Goal: Navigation & Orientation: Find specific page/section

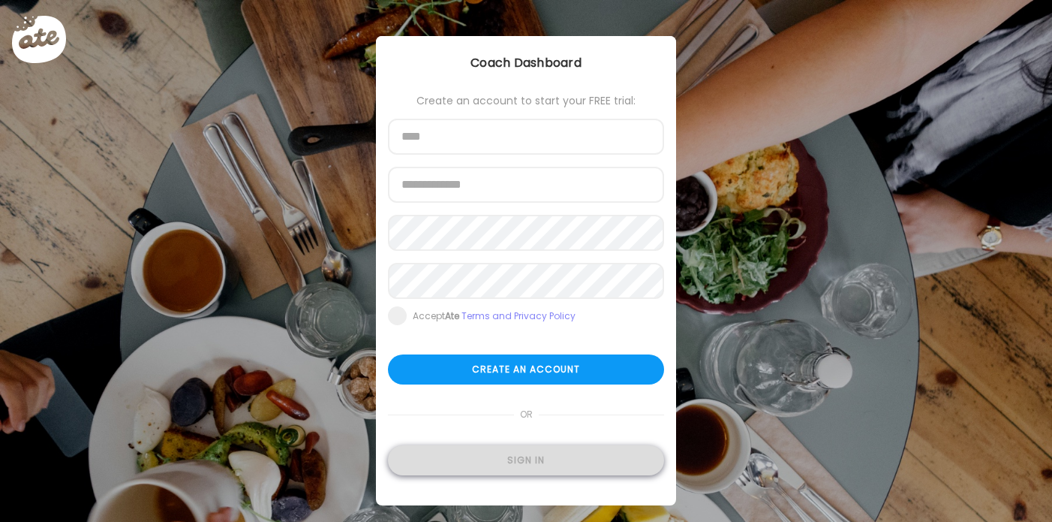
type input "**********"
click at [573, 461] on div "Sign in" at bounding box center [526, 460] width 276 height 30
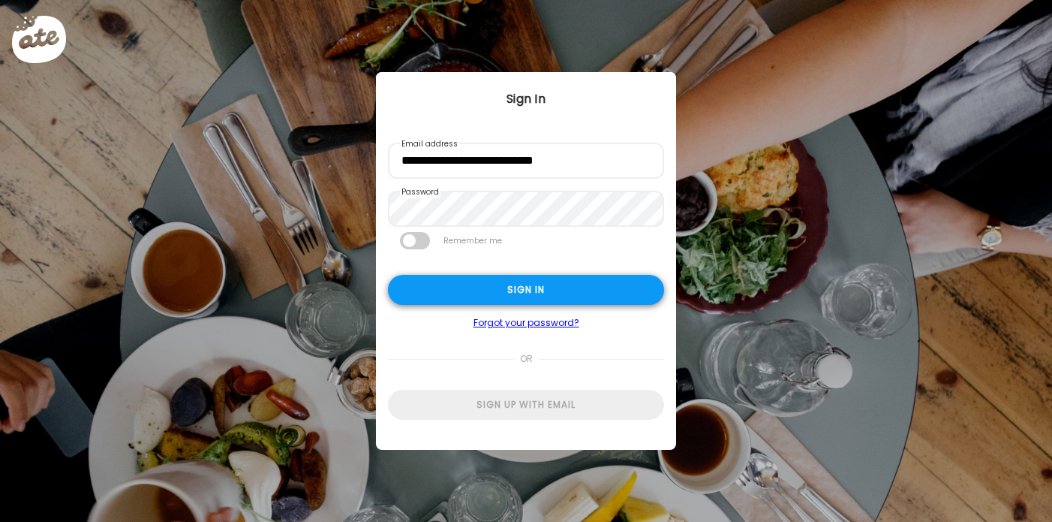
click at [536, 284] on div "Sign in" at bounding box center [526, 290] width 276 height 30
type input "********"
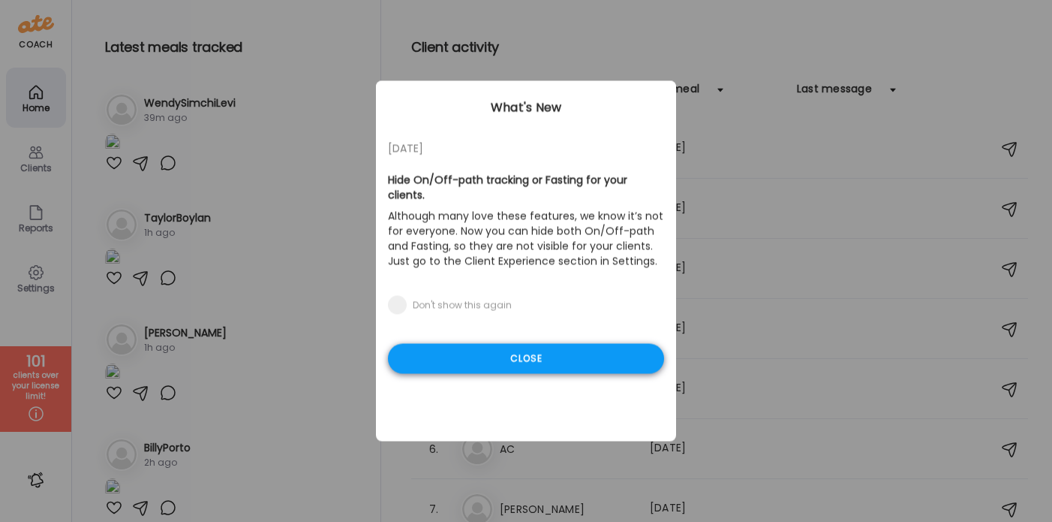
click at [470, 344] on div "Close" at bounding box center [526, 359] width 276 height 30
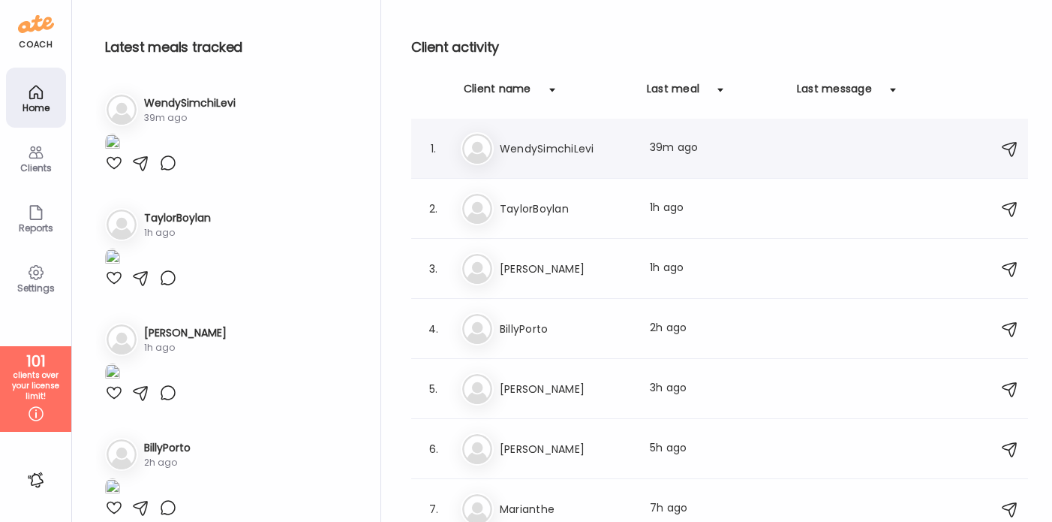
click at [546, 137] on div "We WendySimchiLevi Last meal: 39m ago" at bounding box center [722, 148] width 522 height 33
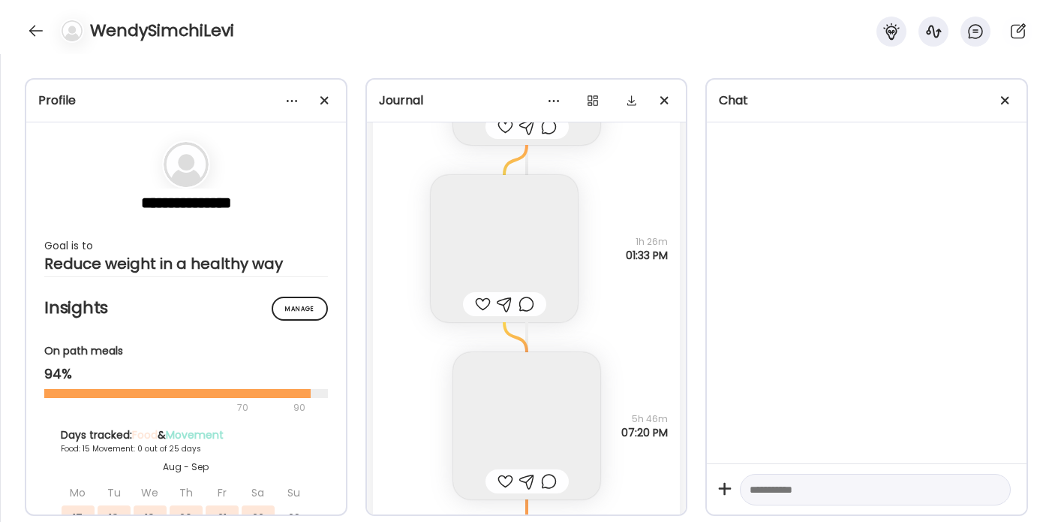
scroll to position [23450, 0]
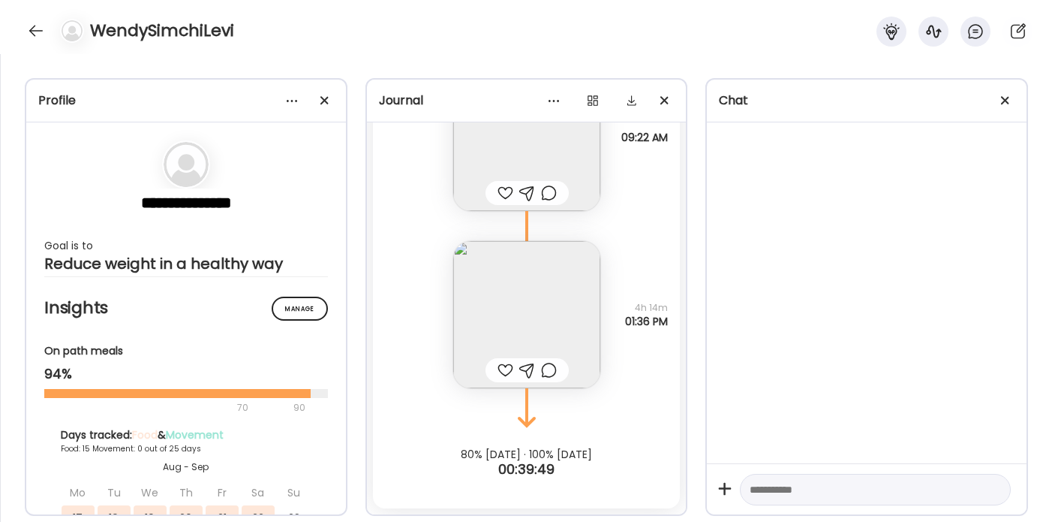
click at [518, 307] on img at bounding box center [526, 314] width 147 height 147
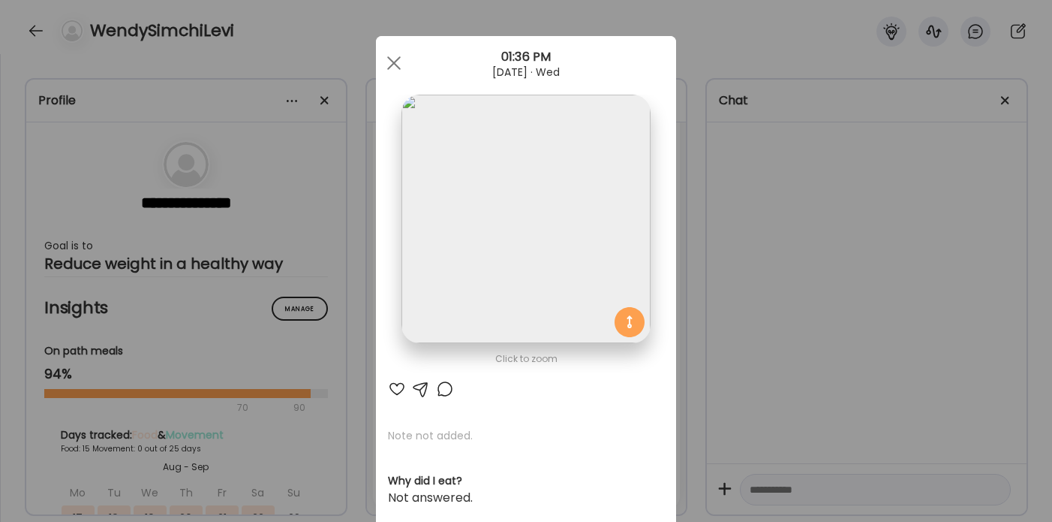
click at [518, 307] on img at bounding box center [525, 219] width 248 height 248
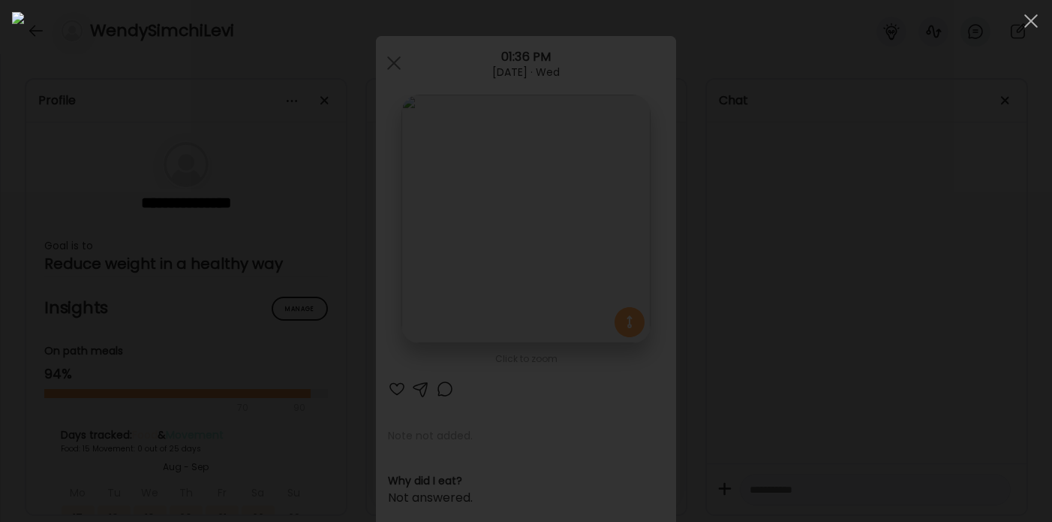
click at [839, 306] on div at bounding box center [526, 261] width 1028 height 498
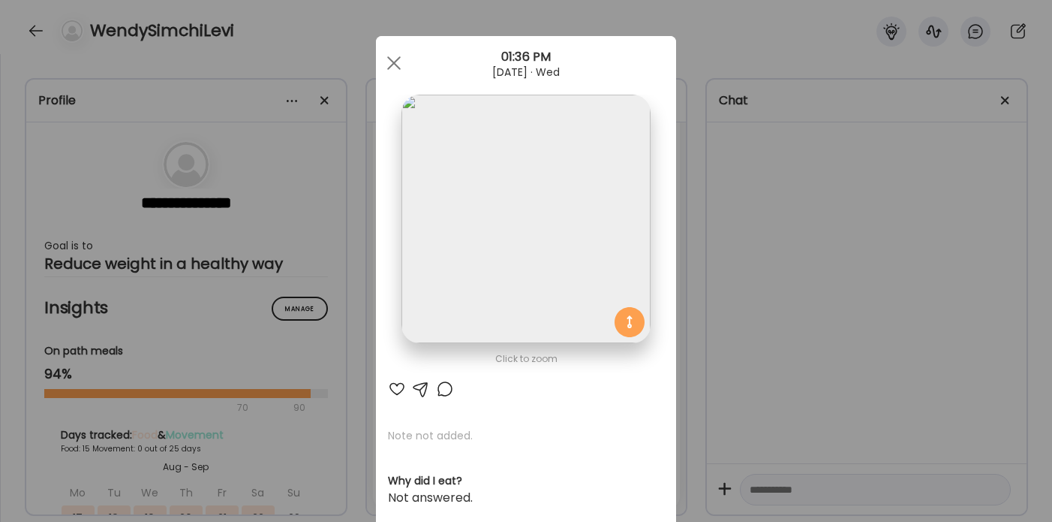
click at [832, 301] on div "Ate Coach Dashboard Wahoo! It’s official Take a moment to set up your Coach Pro…" at bounding box center [526, 261] width 1052 height 522
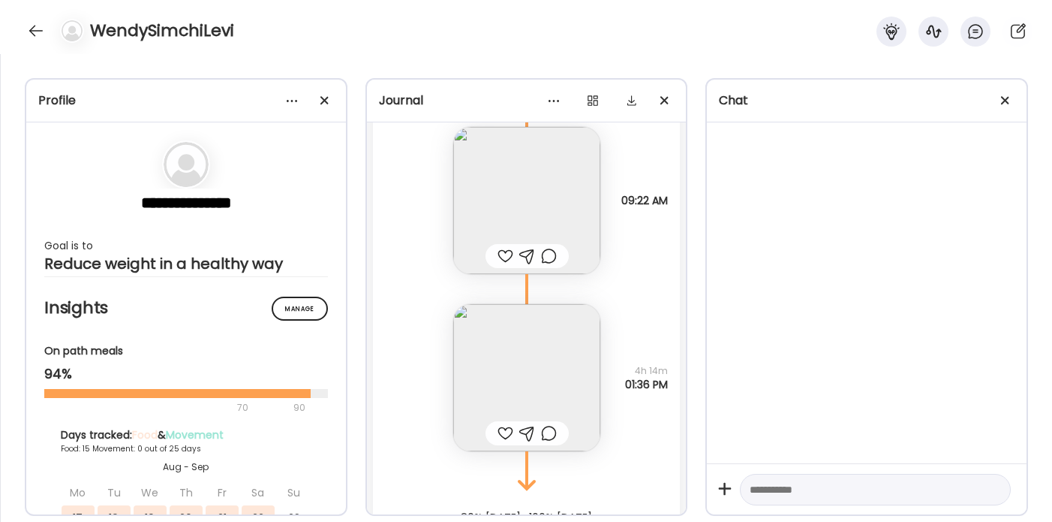
scroll to position [23376, 0]
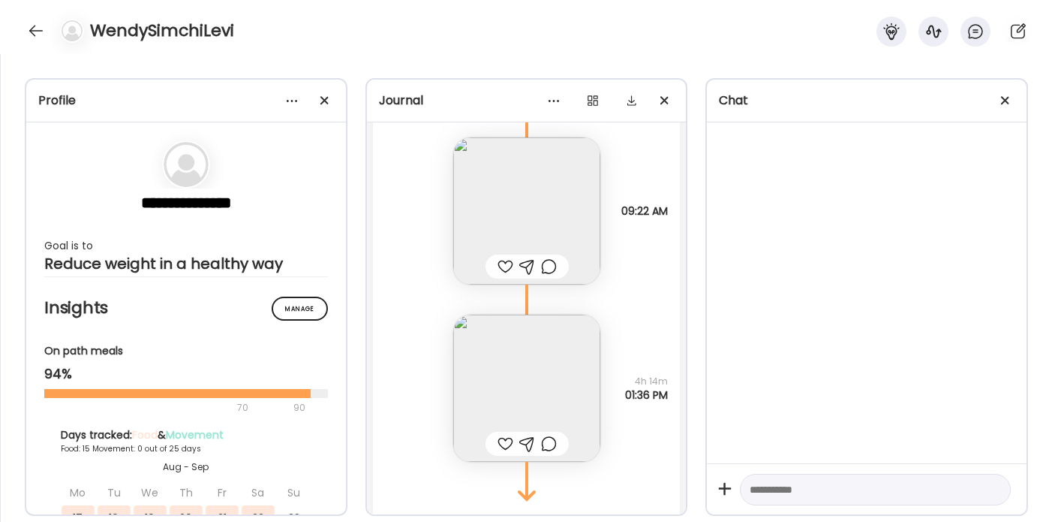
click at [593, 212] on img at bounding box center [526, 210] width 147 height 147
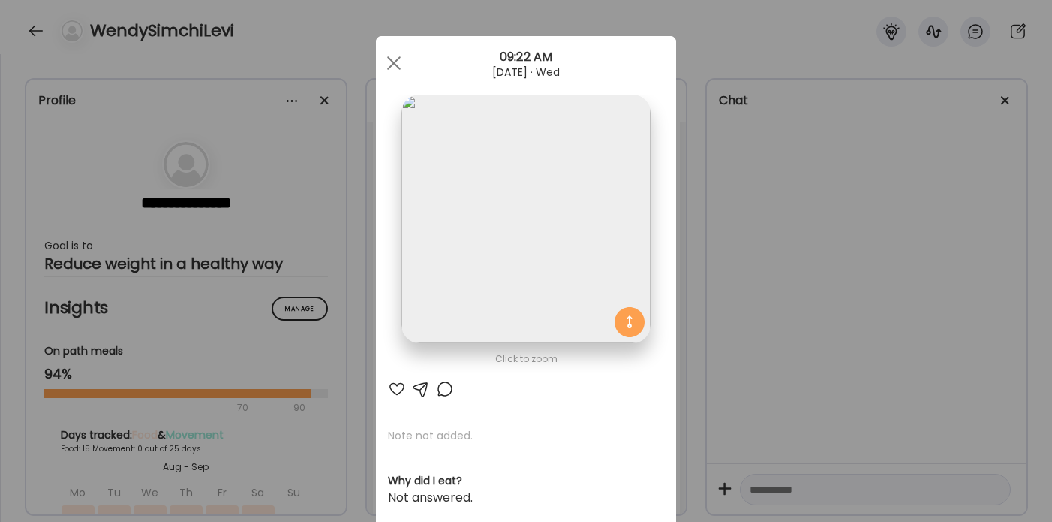
click at [751, 282] on div "Ate Coach Dashboard Wahoo! It’s official Take a moment to set up your Coach Pro…" at bounding box center [526, 261] width 1052 height 522
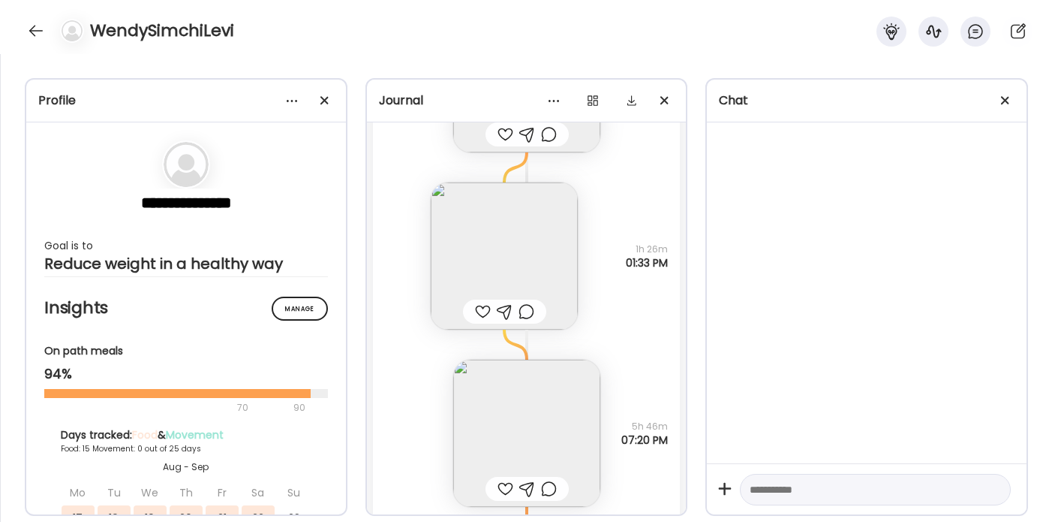
scroll to position [22784, 0]
click at [546, 276] on img at bounding box center [504, 256] width 147 height 147
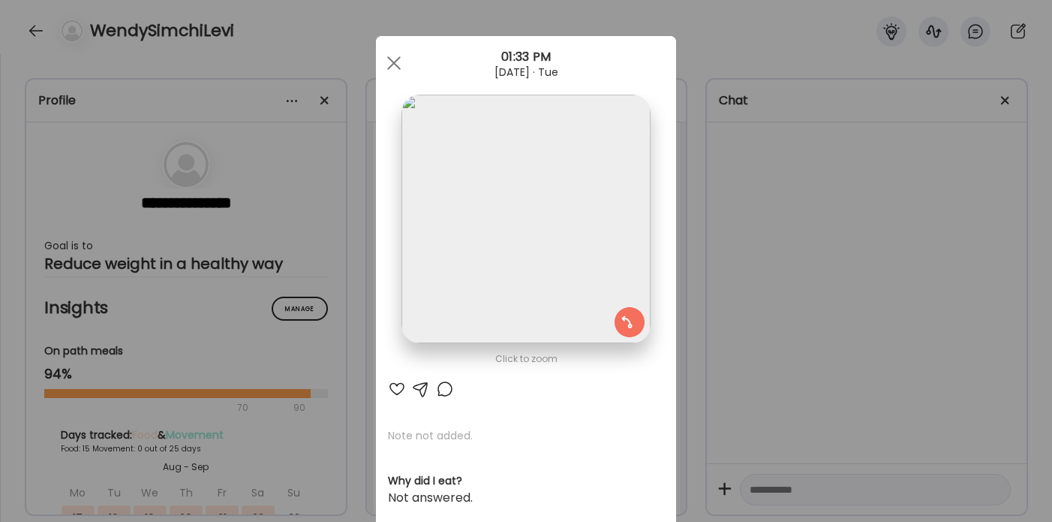
click at [546, 276] on img at bounding box center [525, 219] width 248 height 248
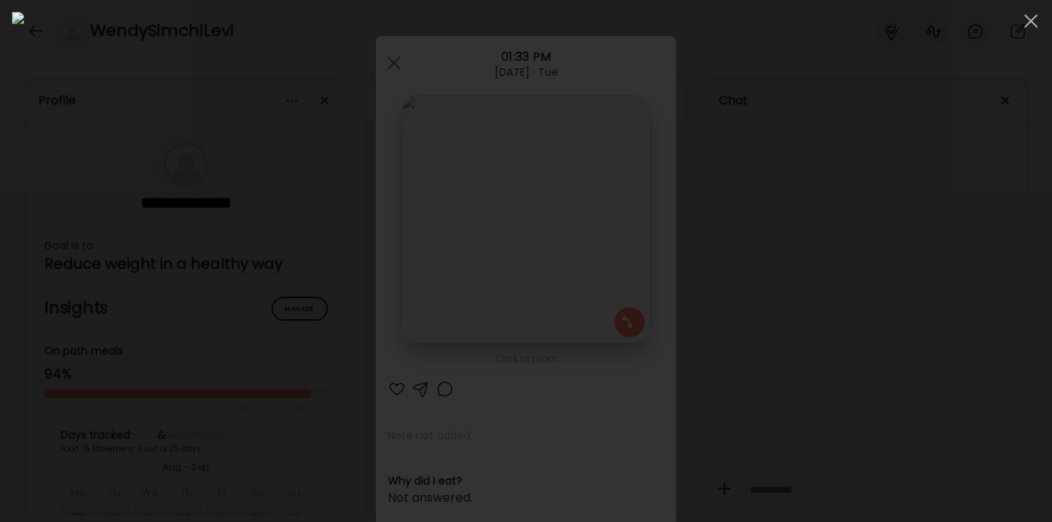
click at [780, 241] on div at bounding box center [526, 261] width 1028 height 498
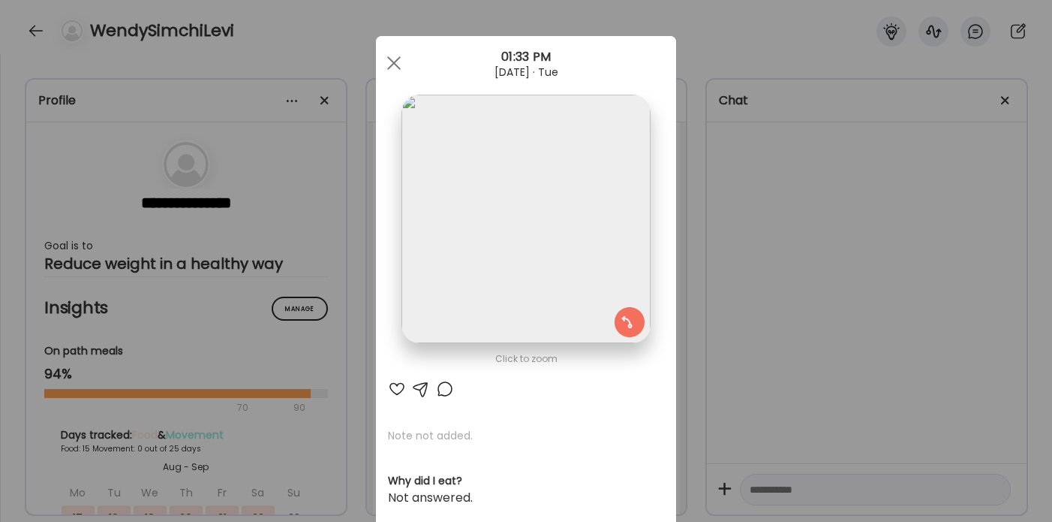
click at [776, 237] on div "Ate Coach Dashboard Wahoo! It’s official Take a moment to set up your Coach Pro…" at bounding box center [526, 261] width 1052 height 522
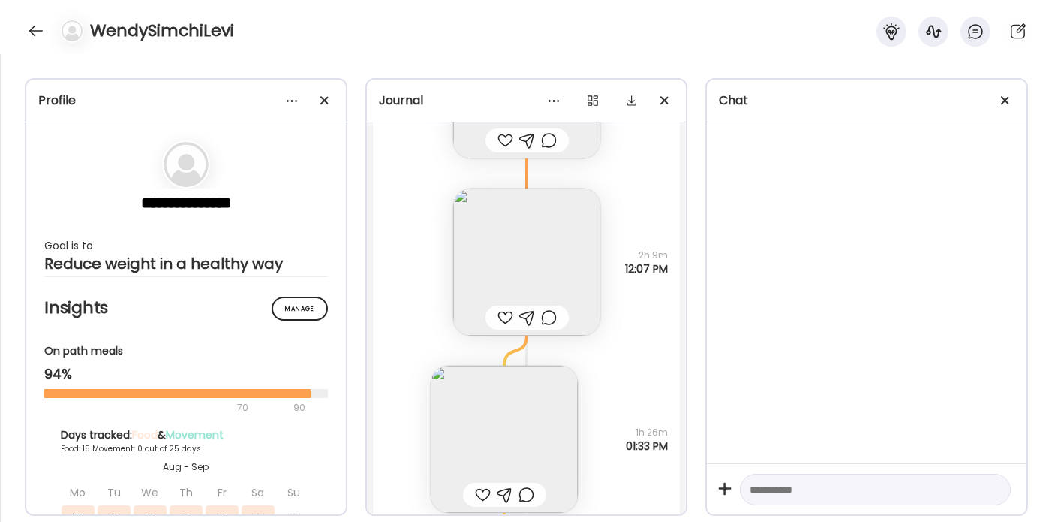
scroll to position [22599, 0]
click at [556, 239] on img at bounding box center [526, 264] width 147 height 147
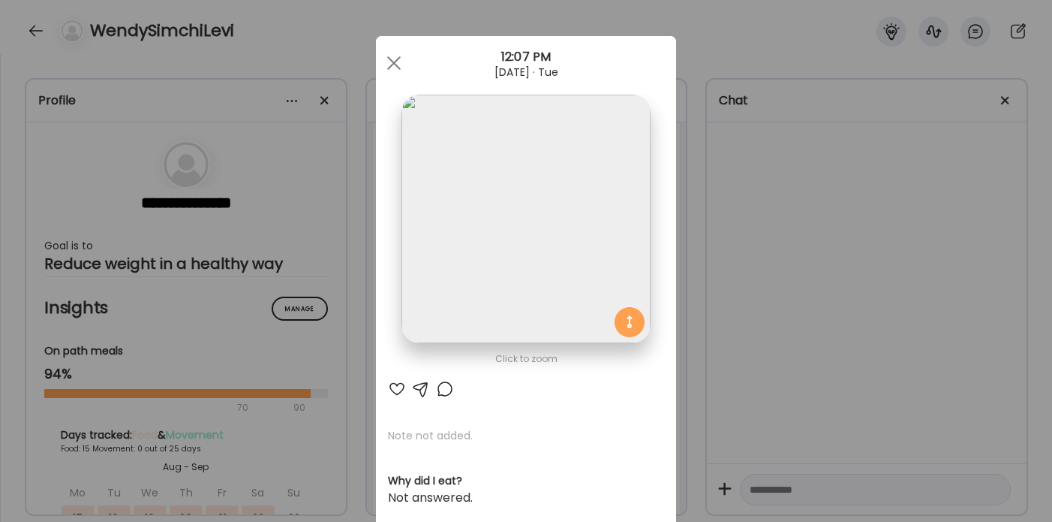
click at [755, 208] on div "Ate Coach Dashboard Wahoo! It’s official Take a moment to set up your Coach Pro…" at bounding box center [526, 261] width 1052 height 522
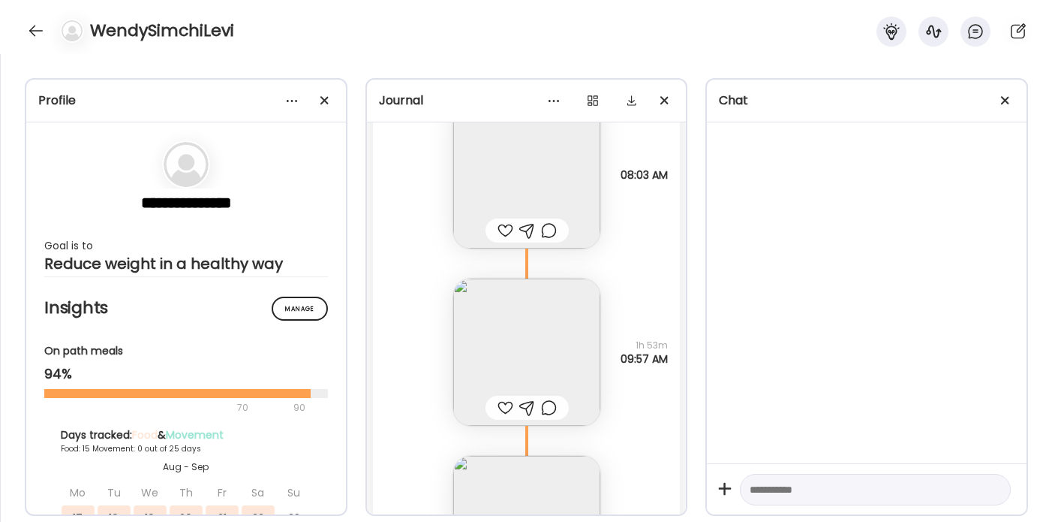
scroll to position [22328, 0]
click at [567, 350] on img at bounding box center [526, 358] width 147 height 147
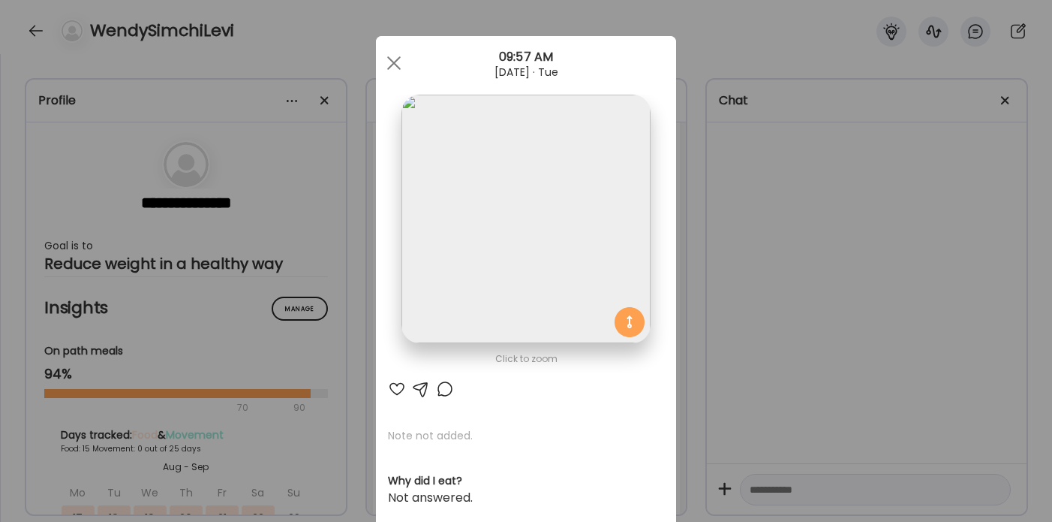
click at [786, 301] on div "Ate Coach Dashboard Wahoo! It’s official Take a moment to set up your Coach Pro…" at bounding box center [526, 261] width 1052 height 522
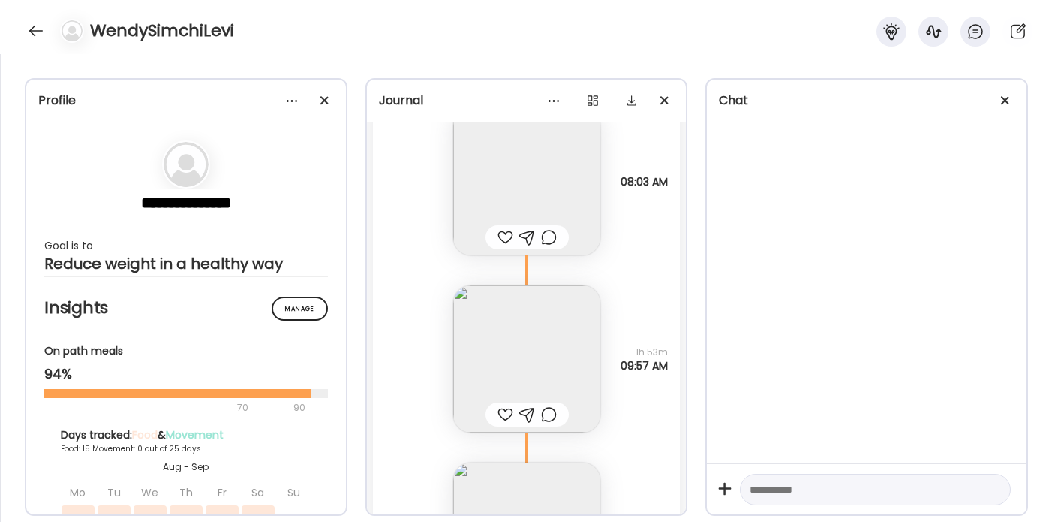
click at [580, 191] on img at bounding box center [526, 181] width 147 height 147
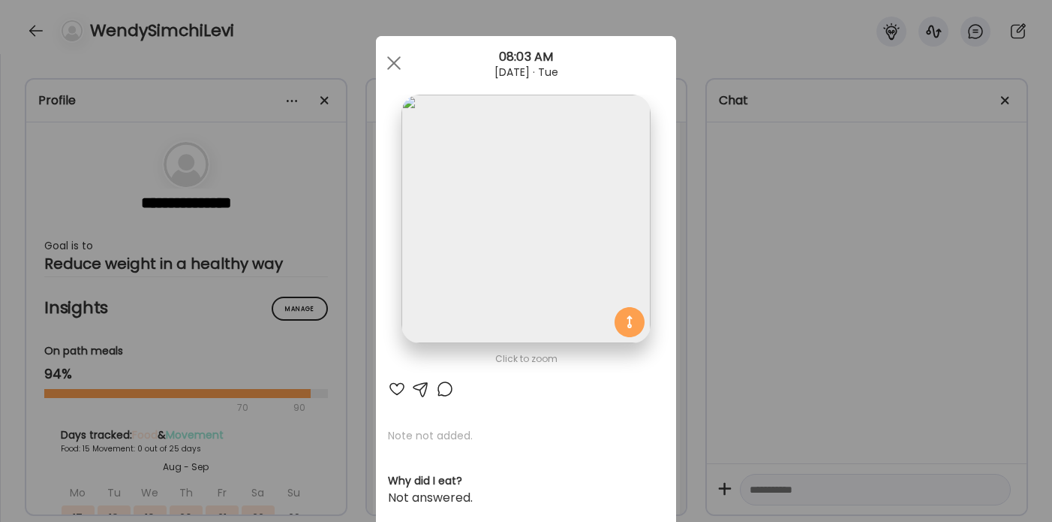
click at [580, 191] on img at bounding box center [525, 219] width 248 height 248
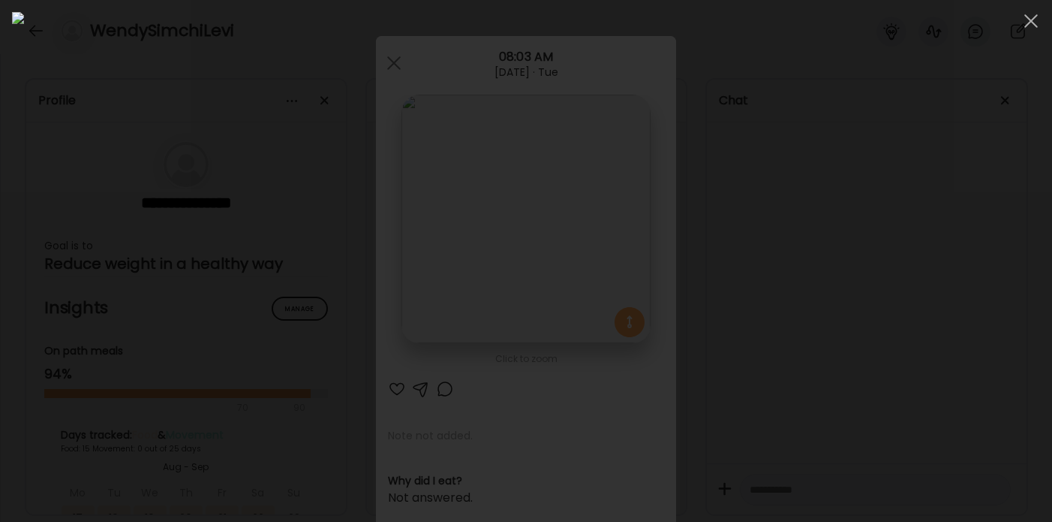
click at [825, 255] on div at bounding box center [526, 261] width 1028 height 498
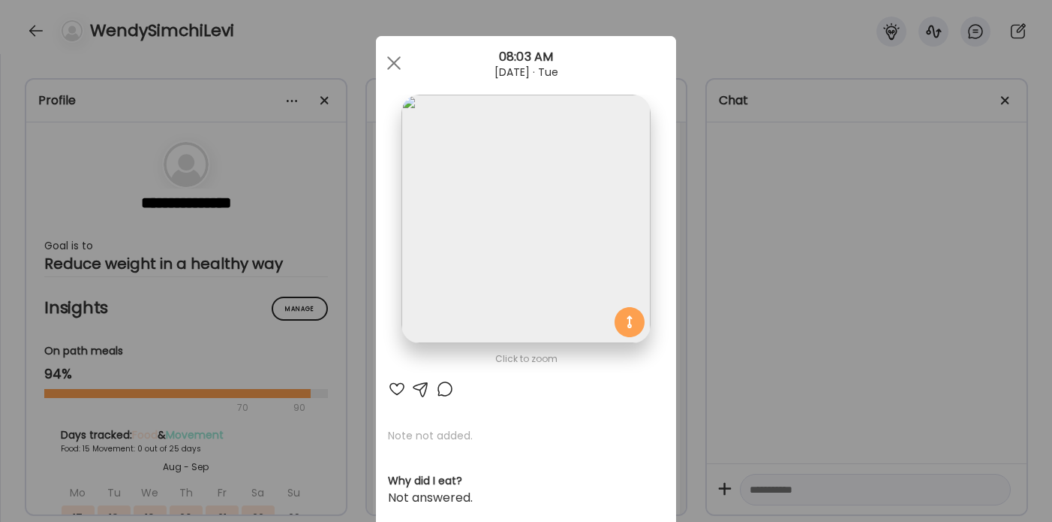
click at [796, 252] on div "Ate Coach Dashboard Wahoo! It’s official Take a moment to set up your Coach Pro…" at bounding box center [526, 261] width 1052 height 522
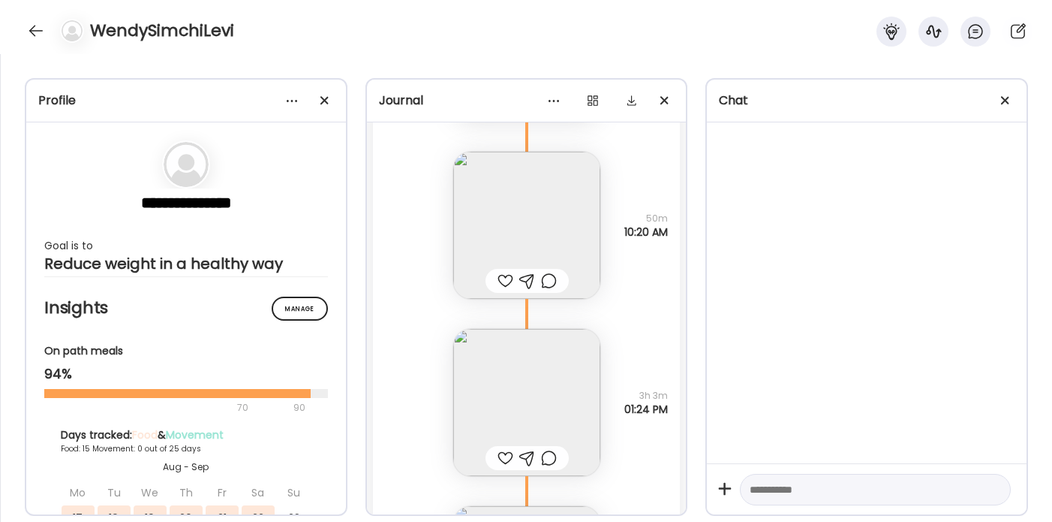
scroll to position [21372, 0]
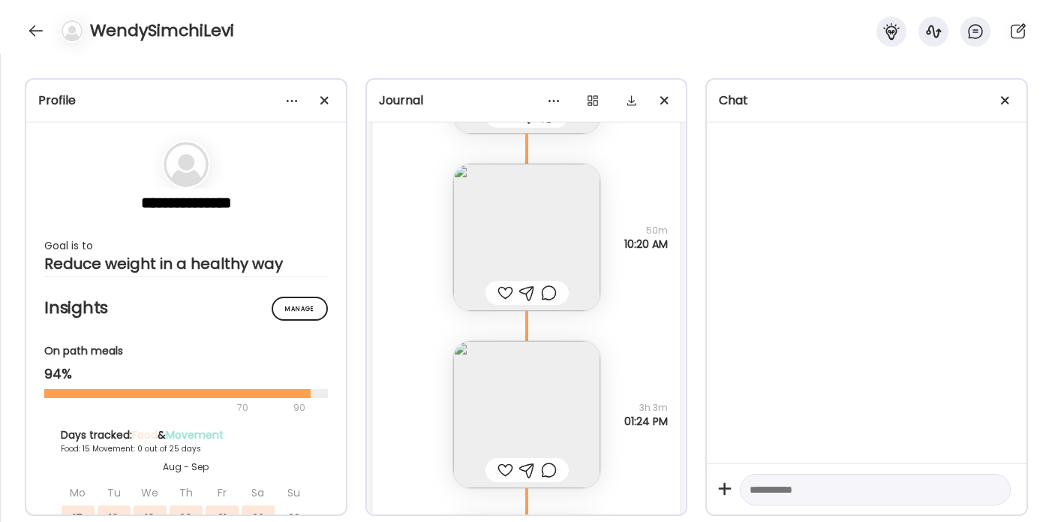
click at [564, 401] on img at bounding box center [526, 414] width 147 height 147
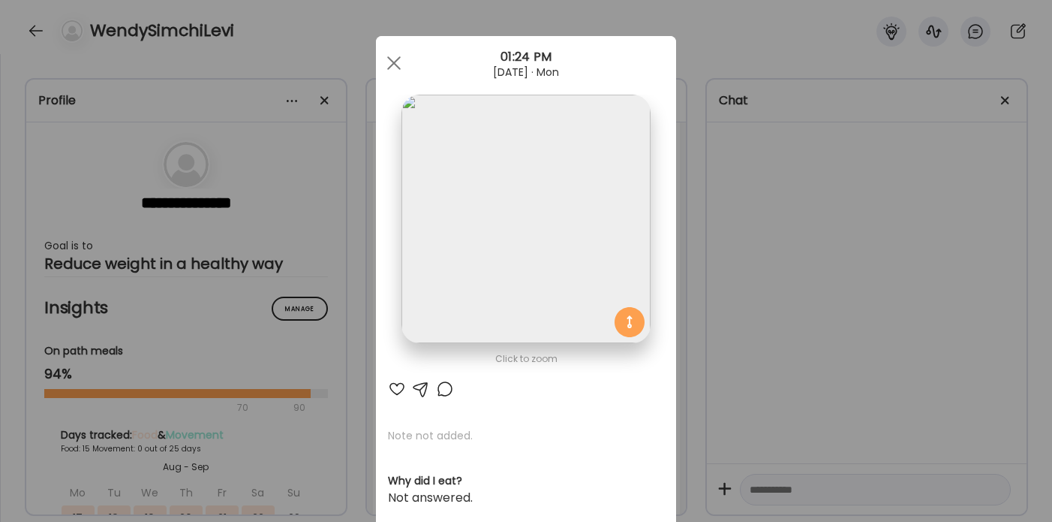
click at [543, 258] on img at bounding box center [525, 219] width 248 height 248
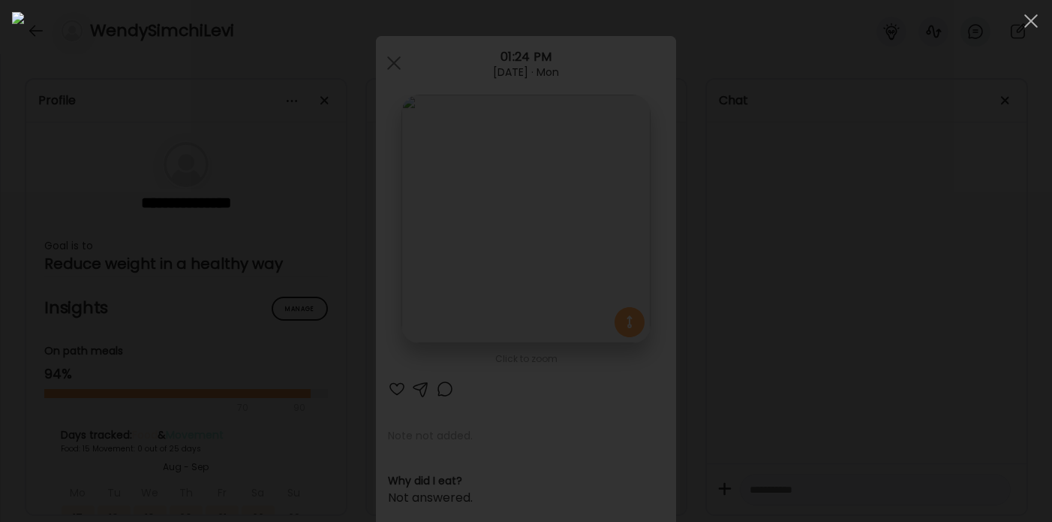
click at [850, 244] on div at bounding box center [526, 261] width 1028 height 498
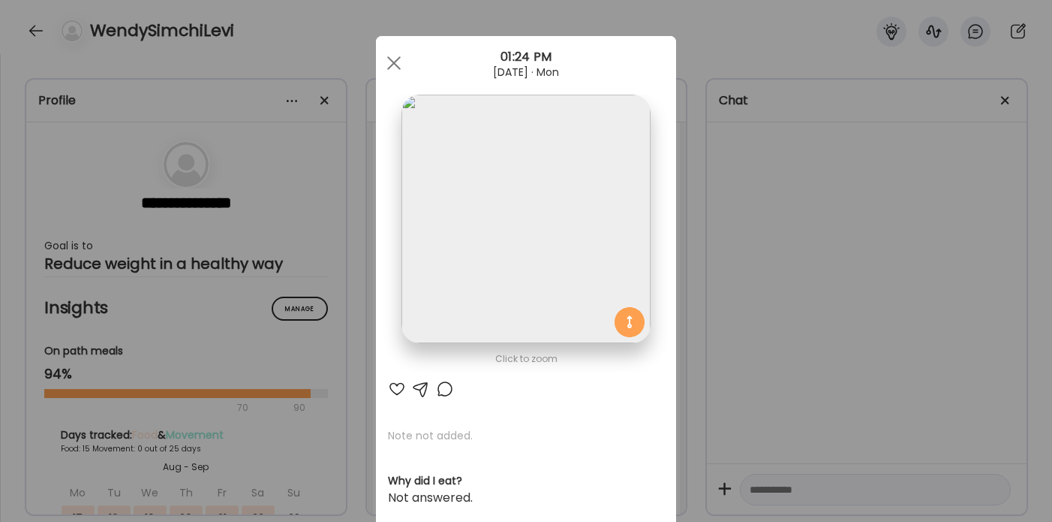
click at [804, 231] on div "Ate Coach Dashboard Wahoo! It’s official Take a moment to set up your Coach Pro…" at bounding box center [526, 261] width 1052 height 522
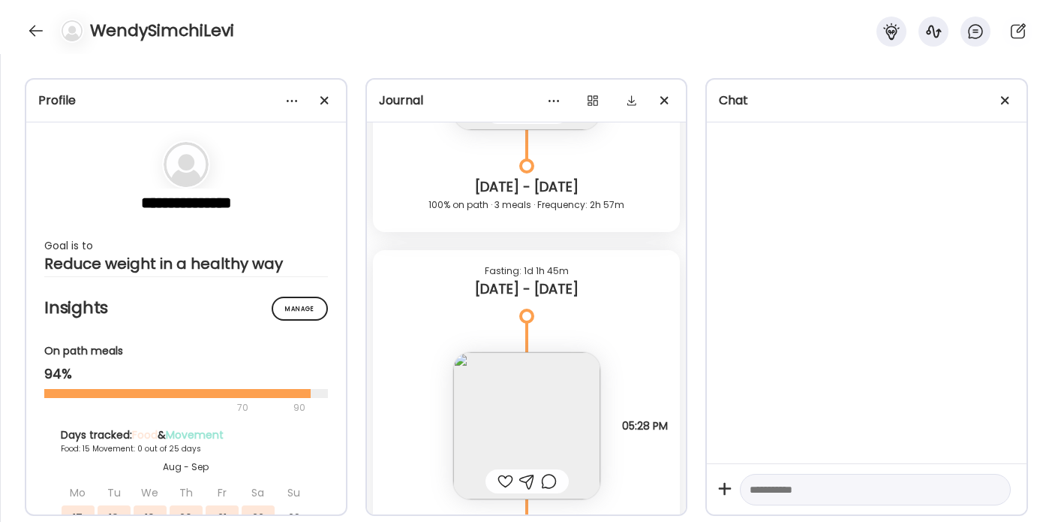
scroll to position [19998, 0]
click at [532, 404] on img at bounding box center [526, 425] width 147 height 147
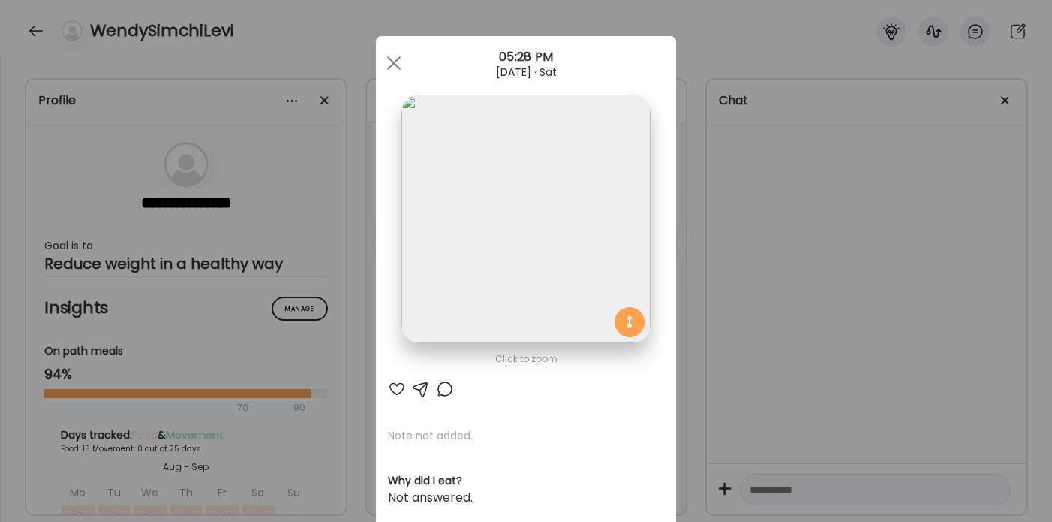
click at [546, 275] on img at bounding box center [525, 219] width 248 height 248
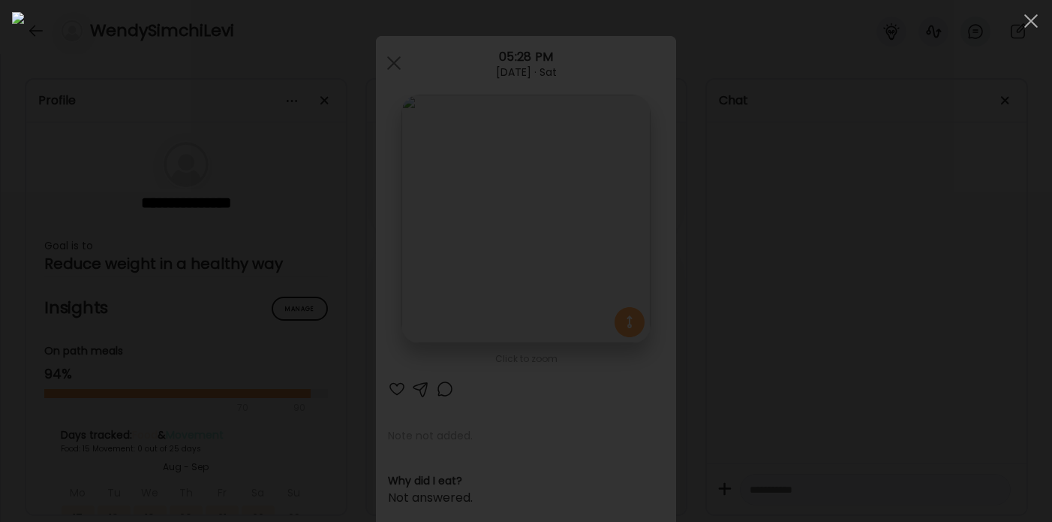
click at [884, 298] on div at bounding box center [526, 261] width 1028 height 498
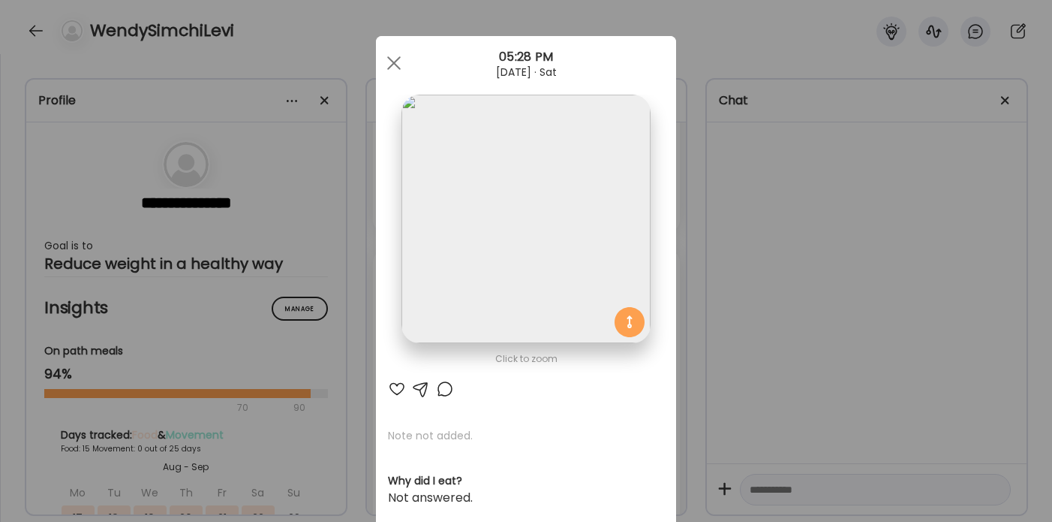
click at [884, 298] on div "Ate Coach Dashboard Wahoo! It’s official Take a moment to set up your Coach Pro…" at bounding box center [526, 261] width 1052 height 522
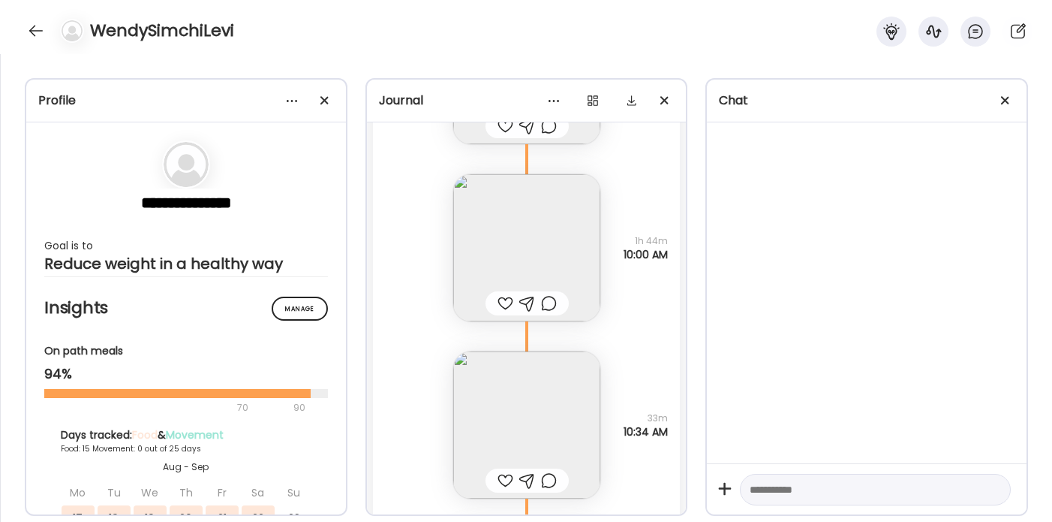
scroll to position [18195, 0]
click at [517, 402] on img at bounding box center [526, 427] width 147 height 147
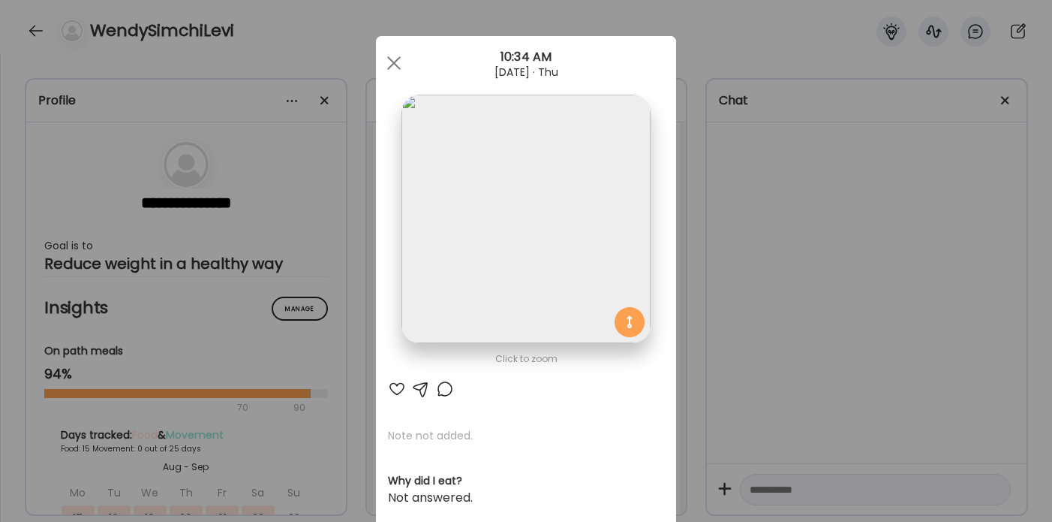
click at [525, 253] on img at bounding box center [525, 219] width 248 height 248
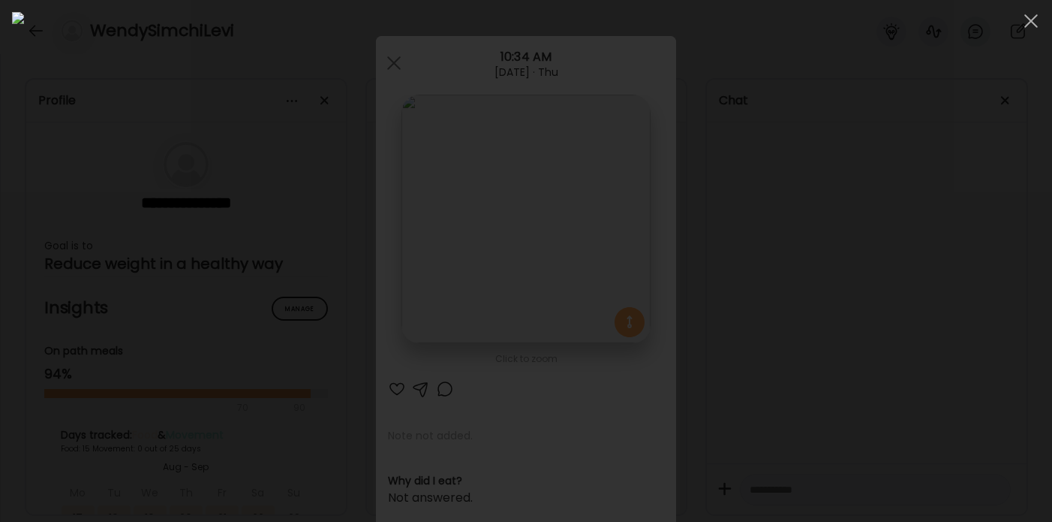
click at [852, 326] on div at bounding box center [526, 261] width 1028 height 498
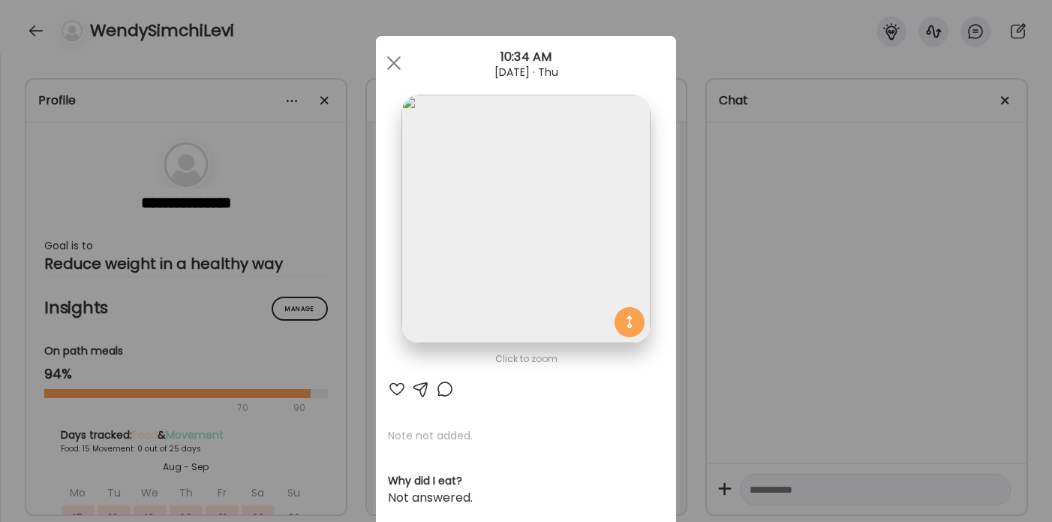
click at [756, 310] on div "Ate Coach Dashboard Wahoo! It’s official Take a moment to set up your Coach Pro…" at bounding box center [526, 261] width 1052 height 522
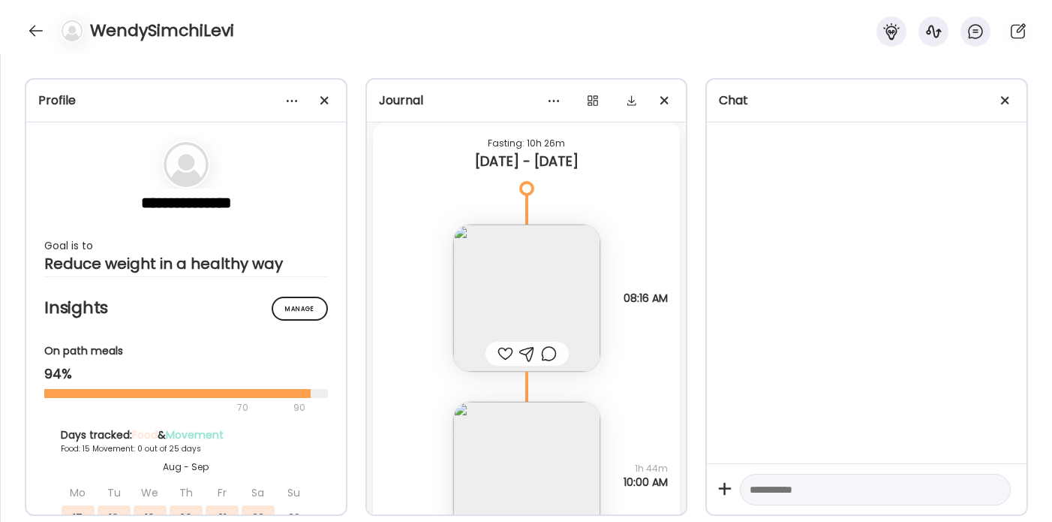
scroll to position [17970, 0]
click at [516, 442] on img at bounding box center [526, 474] width 147 height 147
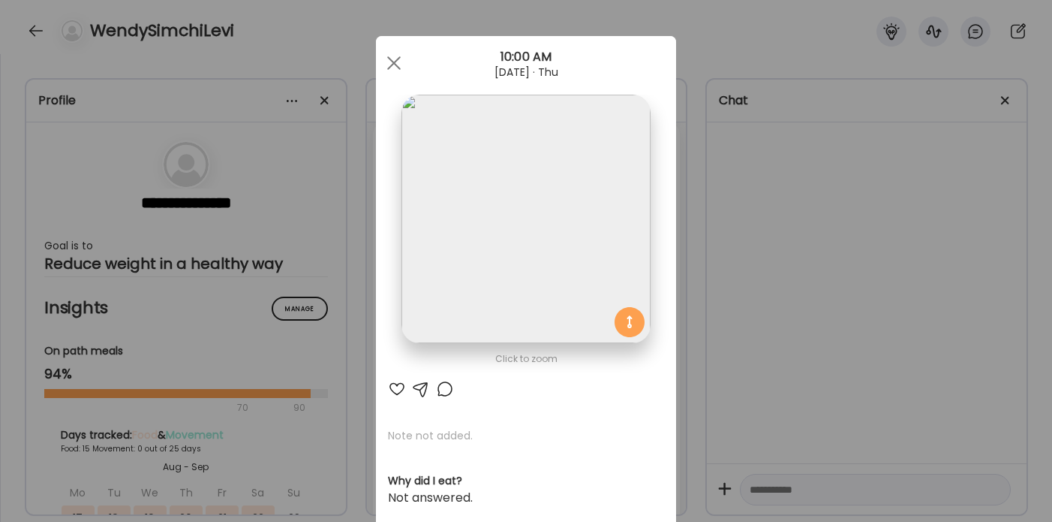
click at [548, 329] on img at bounding box center [525, 219] width 248 height 248
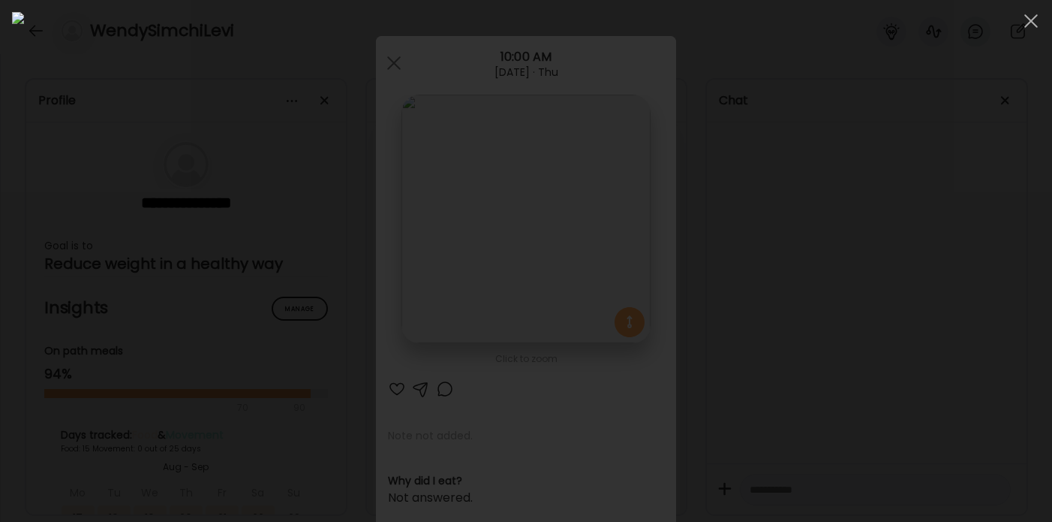
click at [924, 287] on div at bounding box center [526, 261] width 1028 height 498
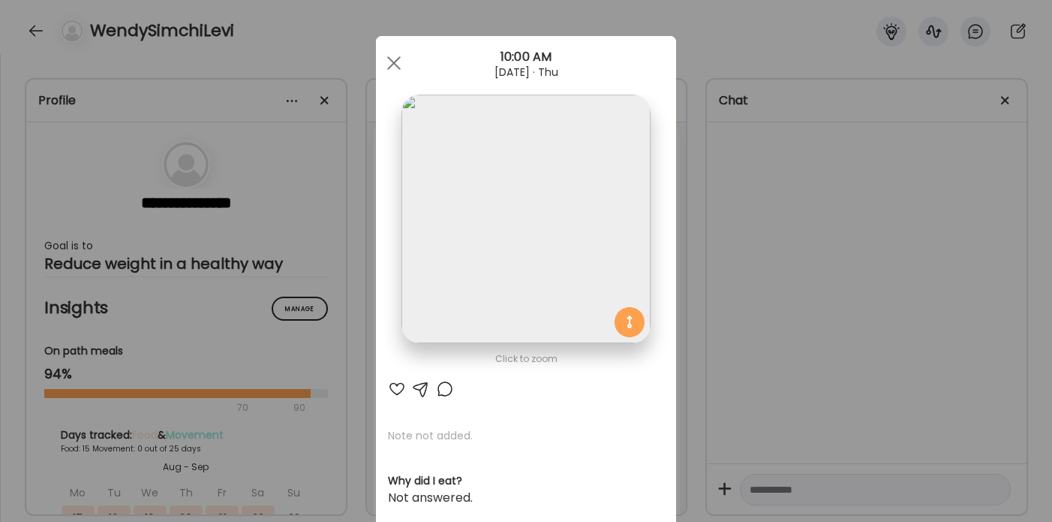
click at [834, 301] on div "Ate Coach Dashboard Wahoo! It’s official Take a moment to set up your Coach Pro…" at bounding box center [526, 261] width 1052 height 522
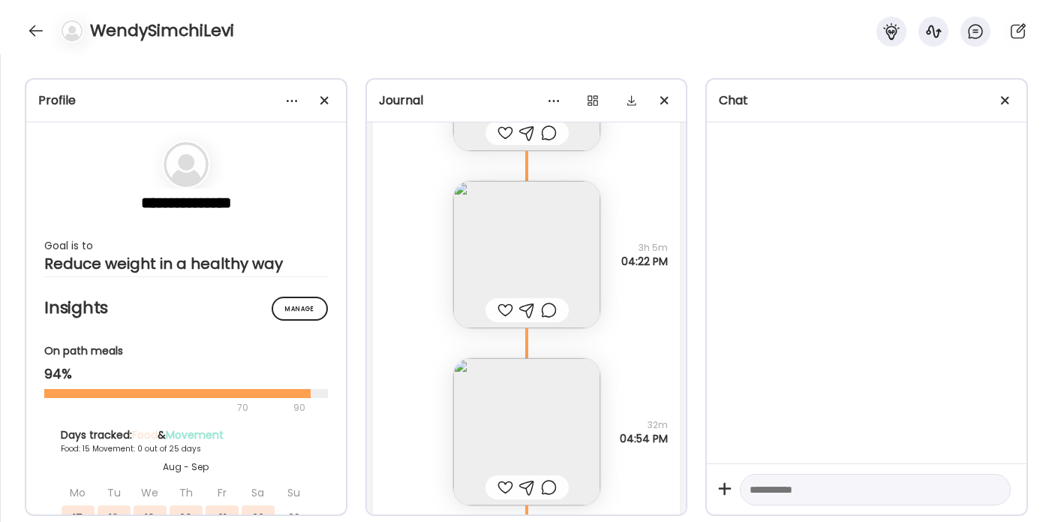
scroll to position [17276, 0]
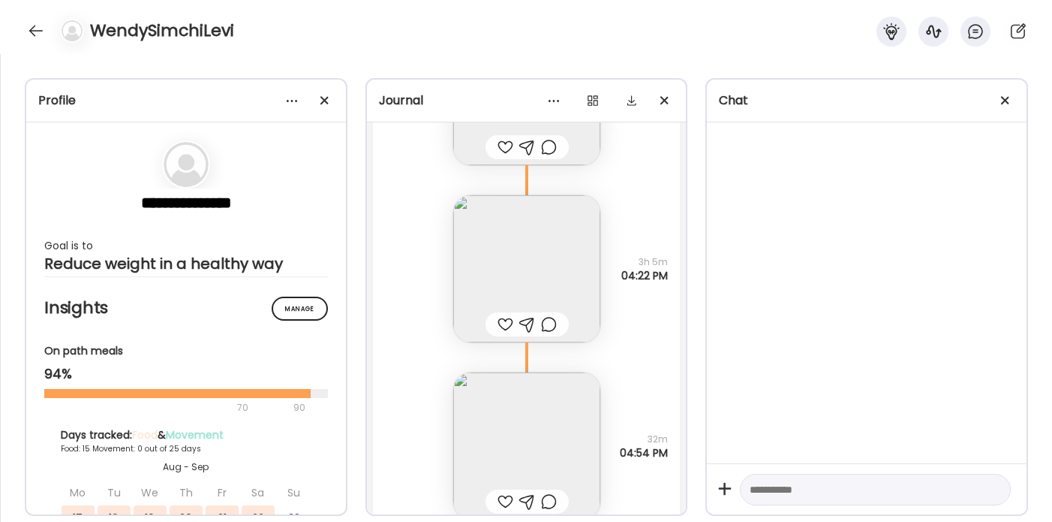
click at [522, 411] on img at bounding box center [526, 445] width 147 height 147
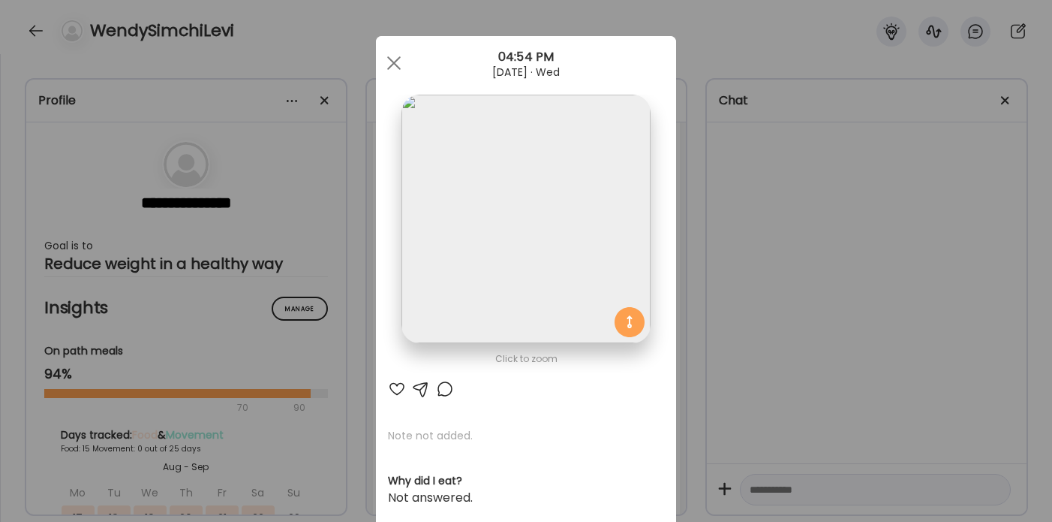
click at [494, 280] on img at bounding box center [525, 219] width 248 height 248
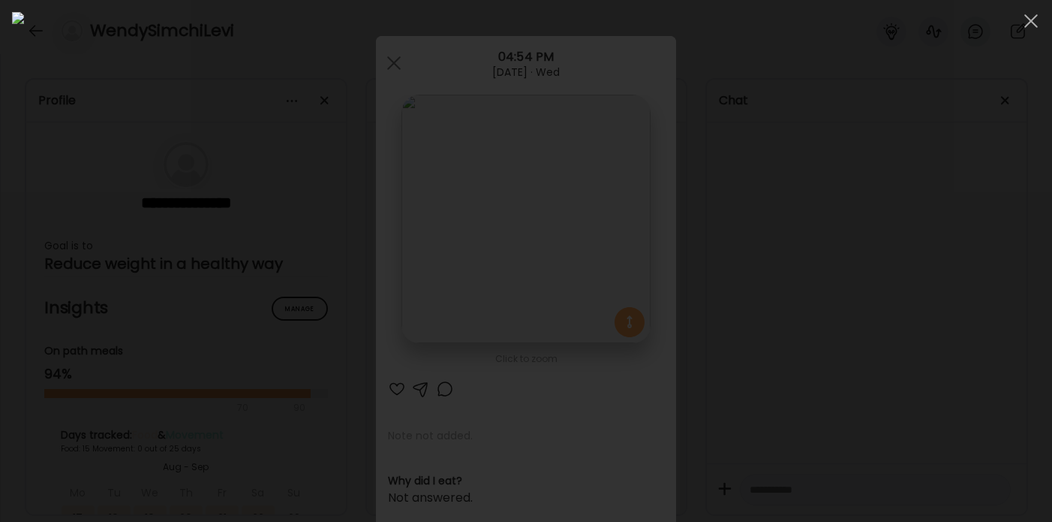
click at [811, 232] on div at bounding box center [526, 261] width 1028 height 498
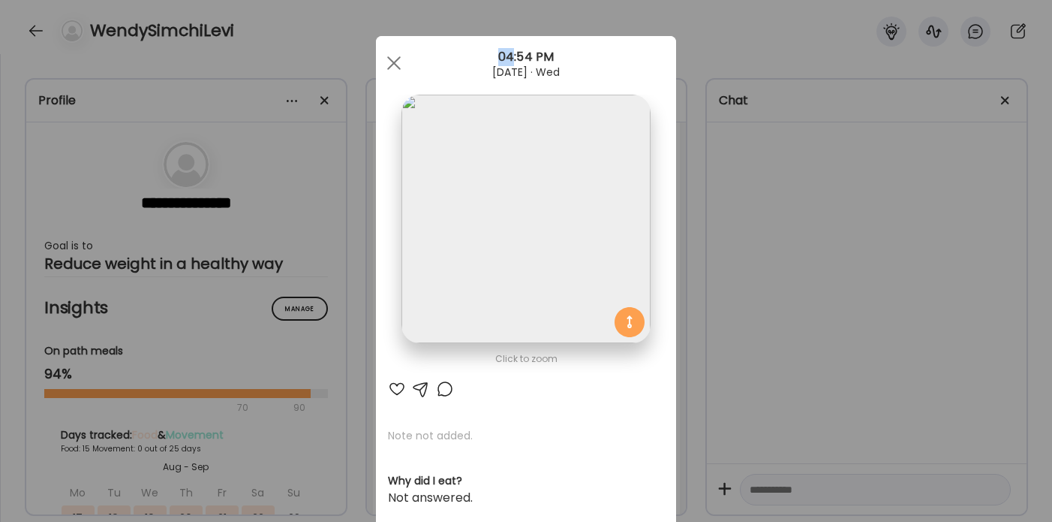
click at [811, 232] on div "Ate Coach Dashboard Wahoo! It’s official Take a moment to set up your Coach Pro…" at bounding box center [526, 261] width 1052 height 522
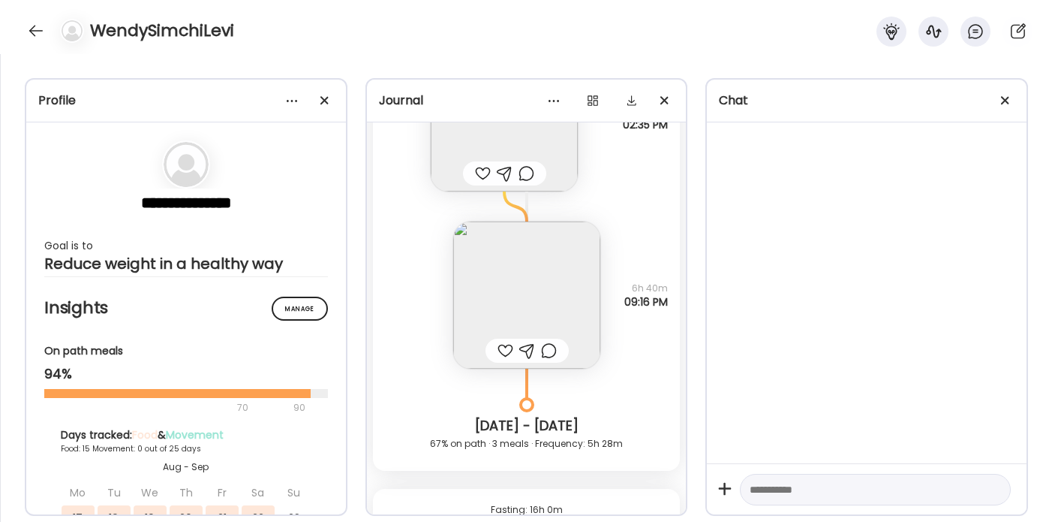
scroll to position [16705, 0]
click at [550, 287] on img at bounding box center [526, 293] width 147 height 147
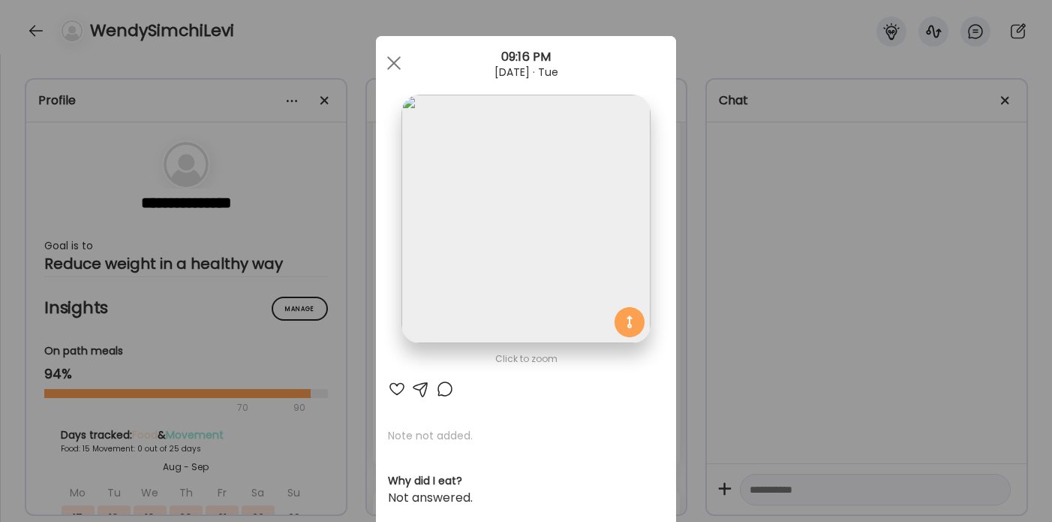
click at [766, 248] on div "Ate Coach Dashboard Wahoo! It’s official Take a moment to set up your Coach Pro…" at bounding box center [526, 261] width 1052 height 522
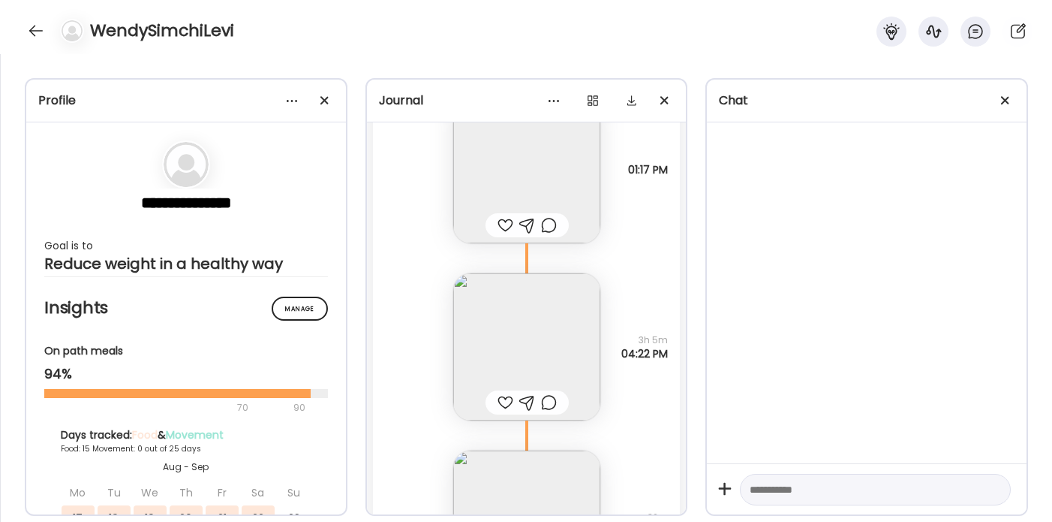
scroll to position [17199, 0]
click at [577, 357] on img at bounding box center [526, 345] width 147 height 147
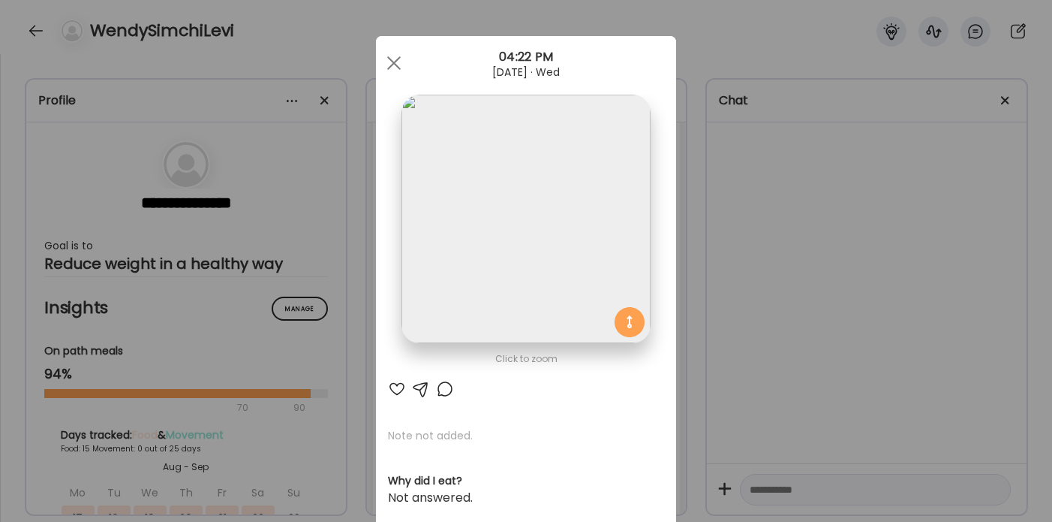
click at [519, 261] on img at bounding box center [525, 219] width 248 height 248
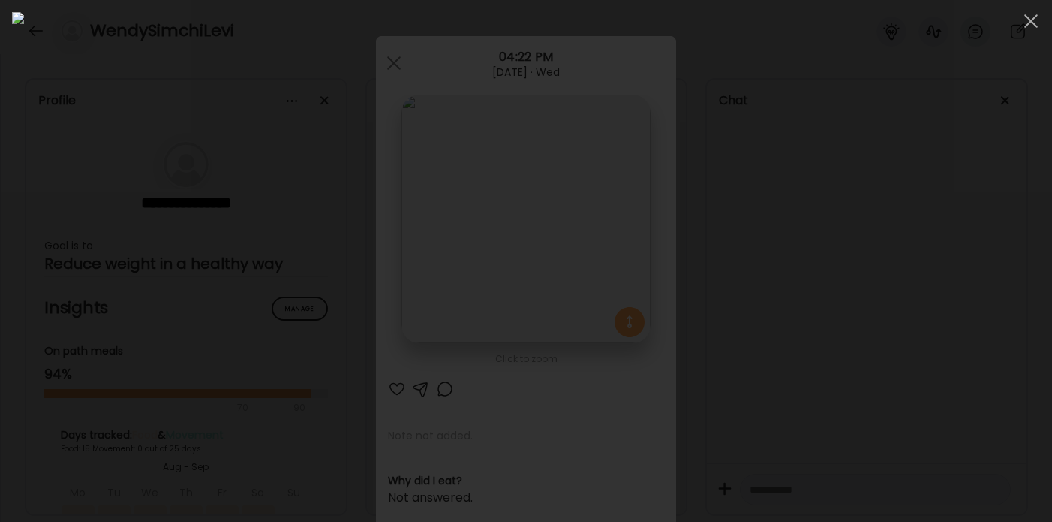
click at [861, 308] on div at bounding box center [526, 261] width 1028 height 498
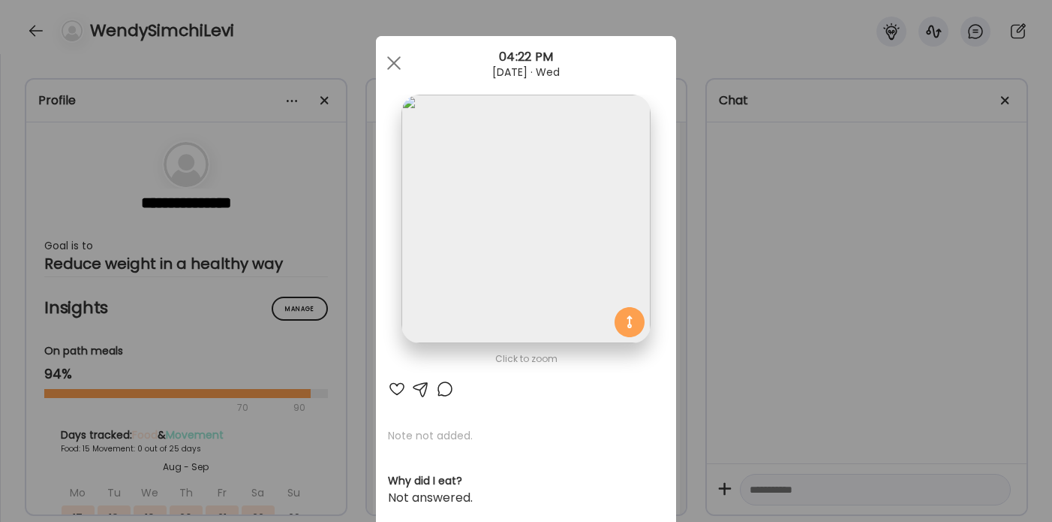
click at [768, 283] on div "Ate Coach Dashboard Wahoo! It’s official Take a moment to set up your Coach Pro…" at bounding box center [526, 261] width 1052 height 522
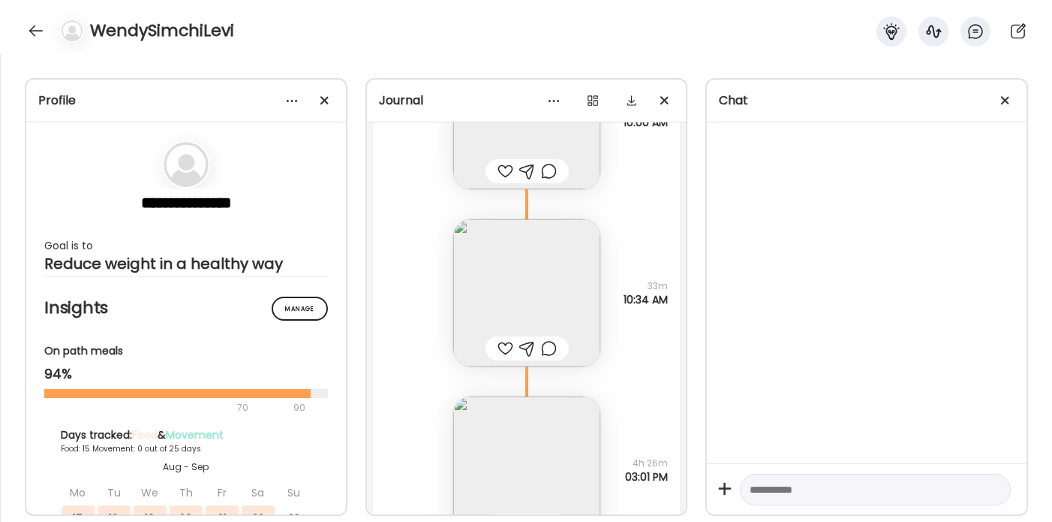
scroll to position [18330, 0]
click at [529, 261] on img at bounding box center [526, 291] width 147 height 147
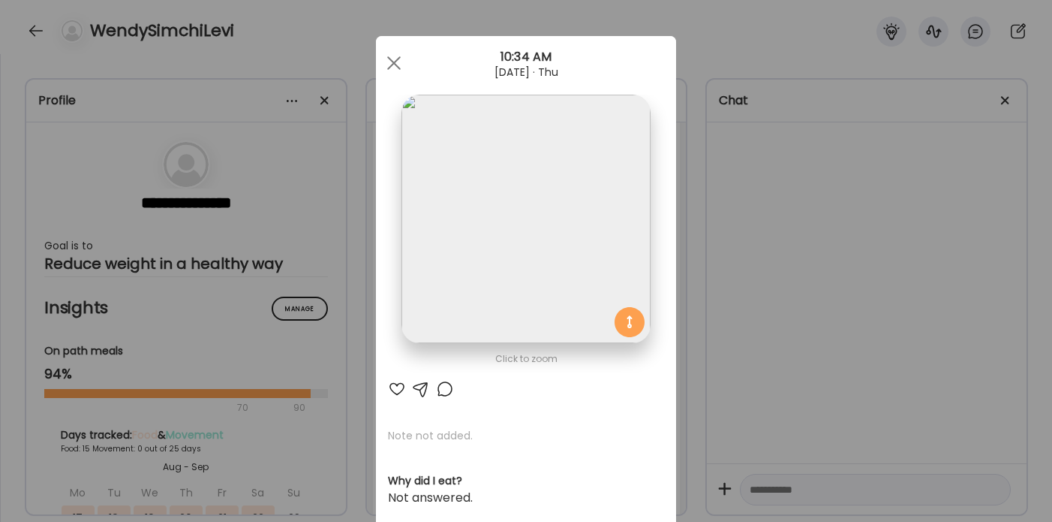
click at [815, 296] on div "Ate Coach Dashboard Wahoo! It’s official Take a moment to set up your Coach Pro…" at bounding box center [526, 261] width 1052 height 522
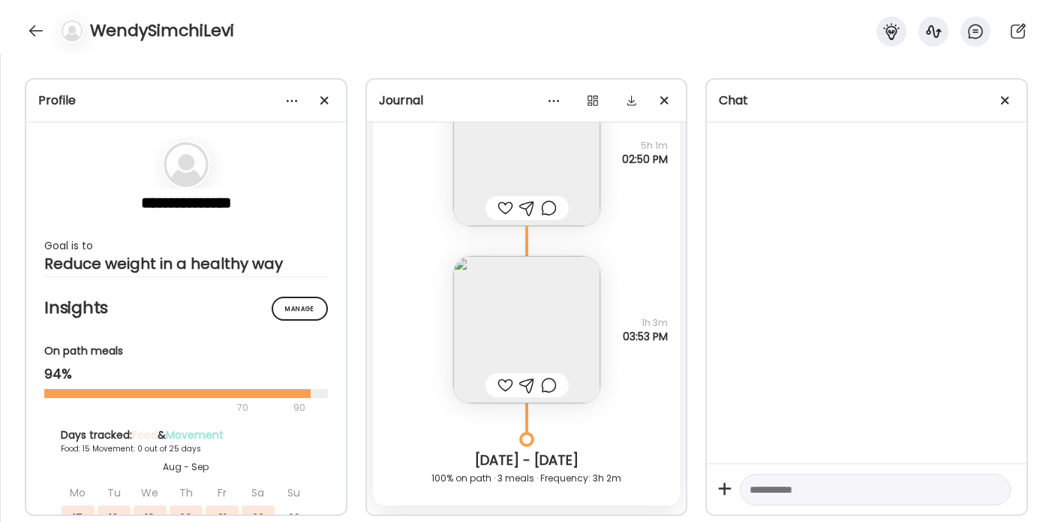
scroll to position [14352, 0]
